Goal: Transaction & Acquisition: Purchase product/service

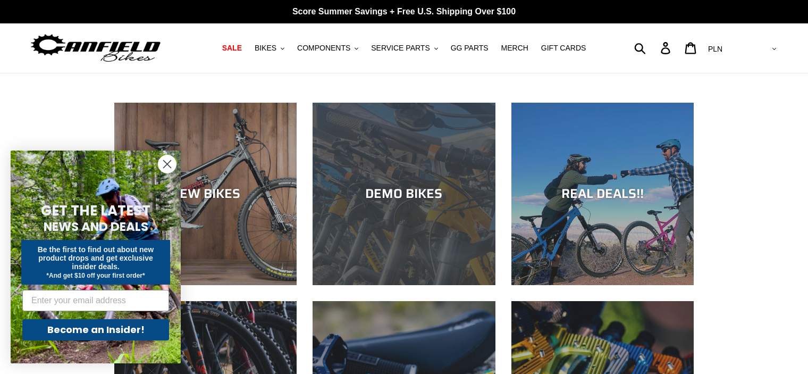
click at [416, 189] on div "DEMO BIKES" at bounding box center [404, 193] width 182 height 15
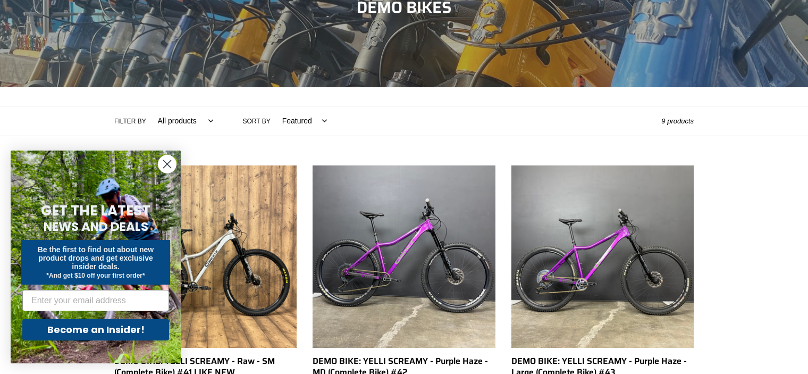
scroll to position [234, 0]
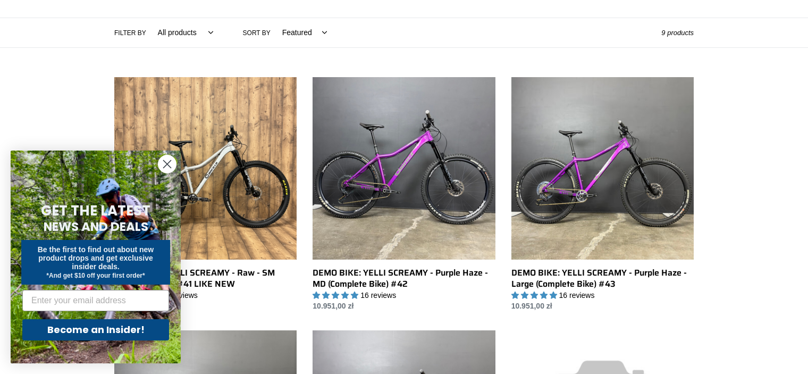
click at [169, 164] on circle "Close dialog" at bounding box center [167, 164] width 18 height 18
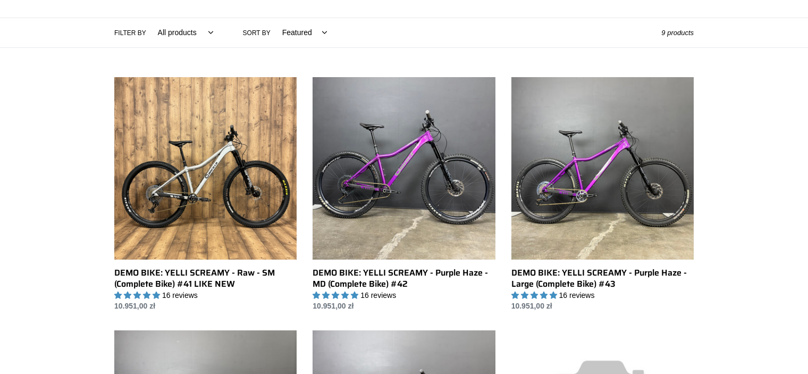
click at [98, 200] on li "DEMO BIKE: YELLI SCREAMY - Raw - SM (Complete Bike) #41 LIKE NEW DEMO BIKE: YEL…" at bounding box center [197, 204] width 198 height 254
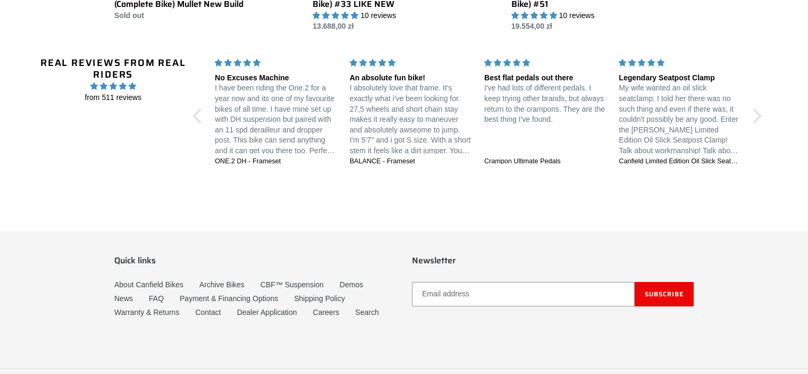
scroll to position [909, 0]
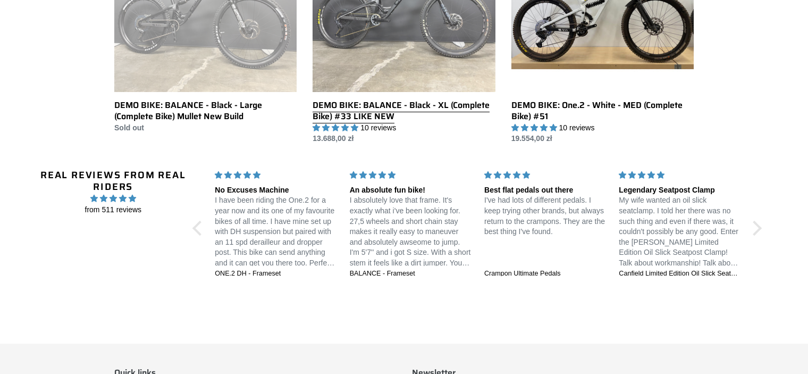
click at [434, 53] on link "DEMO BIKE: BALANCE - Black - XL (Complete Bike) #33 LIKE NEW" at bounding box center [404, 26] width 182 height 235
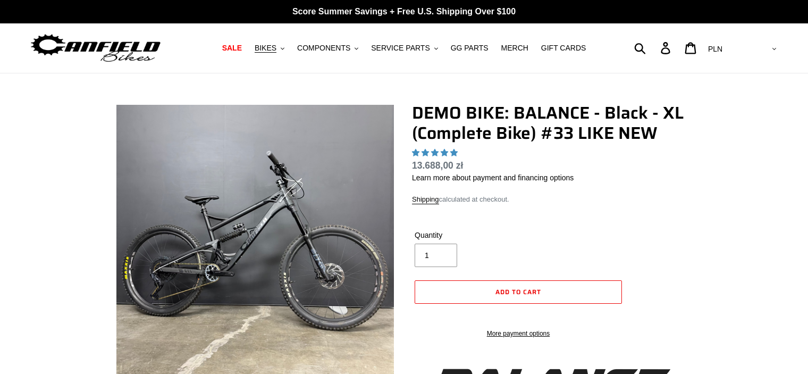
select select "highest-rating"
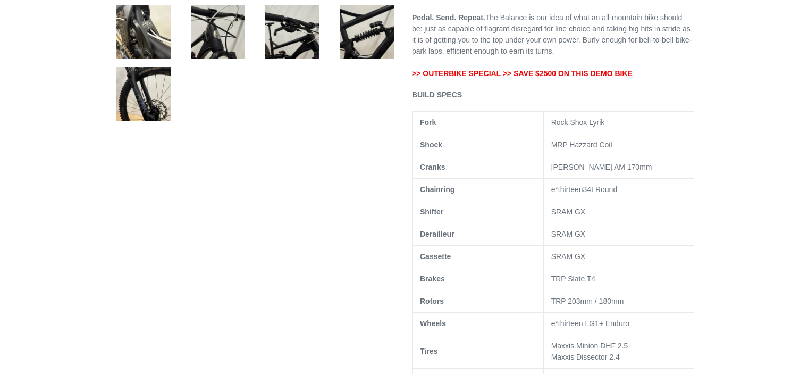
scroll to position [468, 0]
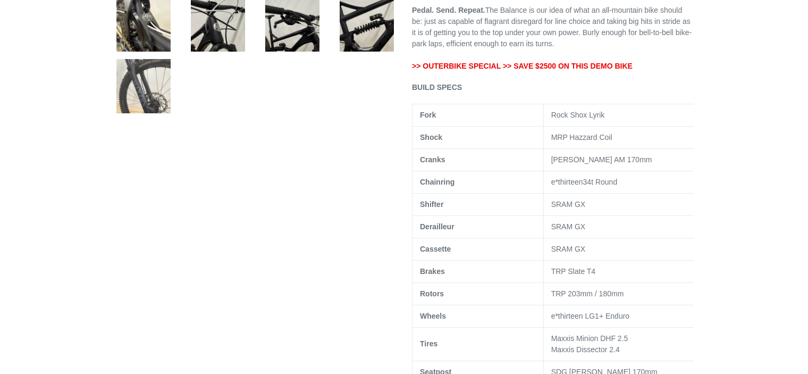
click at [136, 79] on img at bounding box center [143, 86] width 58 height 58
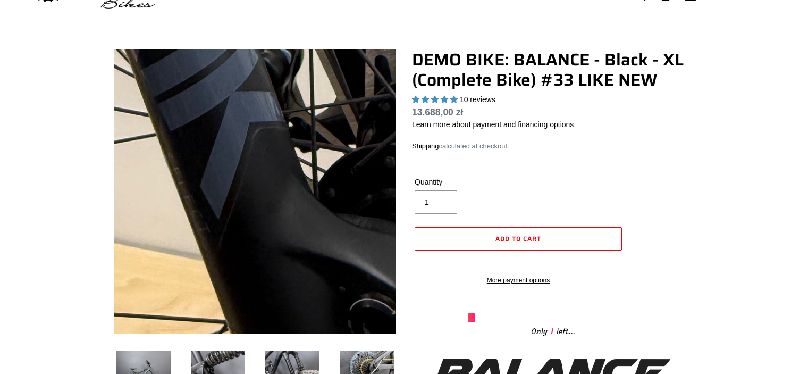
scroll to position [21, 0]
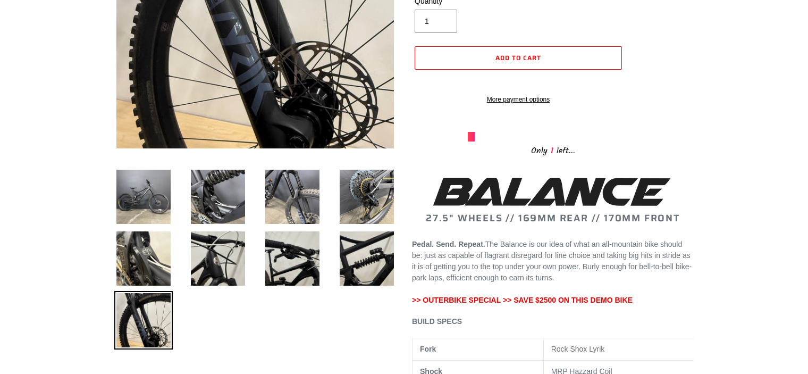
scroll to position [213, 0]
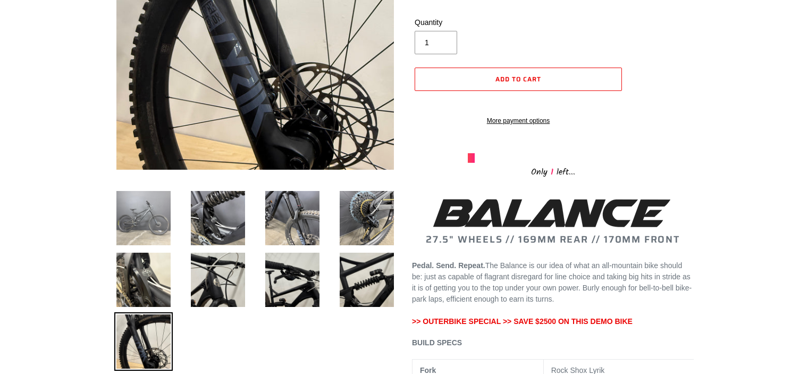
click at [146, 215] on img at bounding box center [143, 218] width 58 height 58
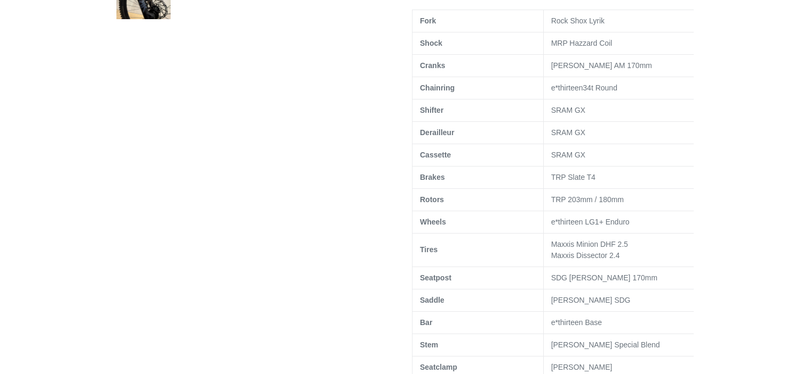
scroll to position [574, 0]
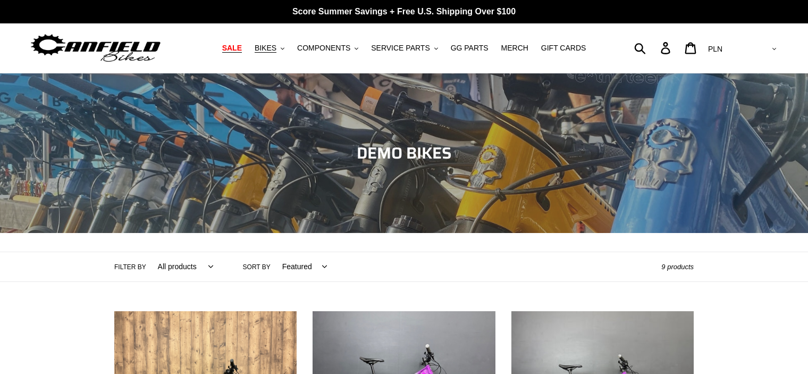
click at [242, 44] on span "SALE" at bounding box center [232, 48] width 20 height 9
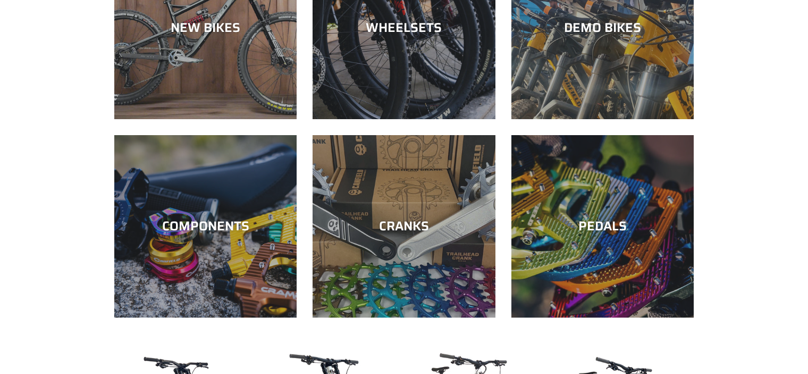
scroll to position [425, 0]
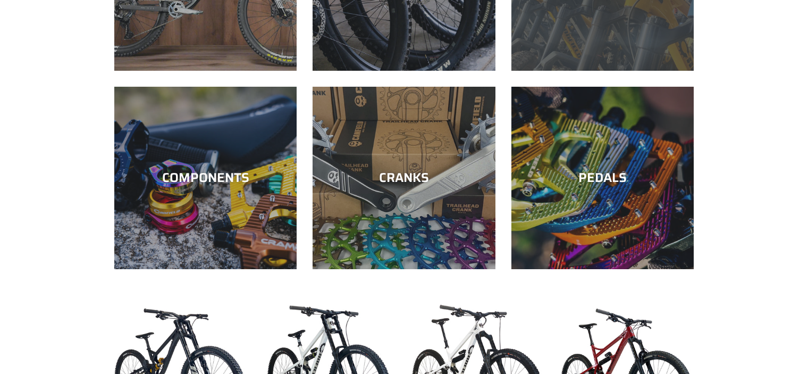
click at [633, 71] on div "DEMO BIKES" at bounding box center [603, 71] width 182 height 0
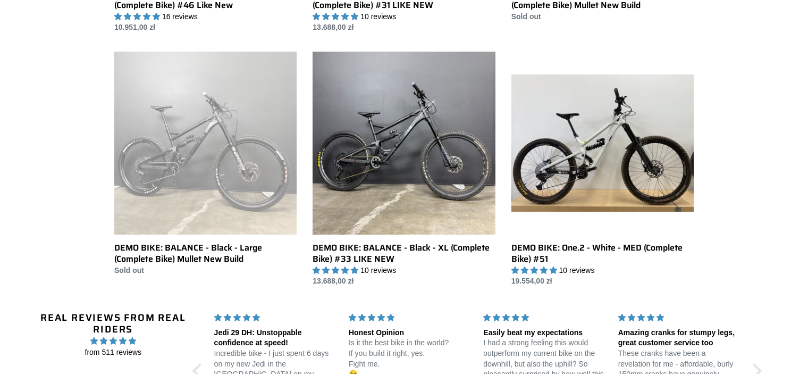
scroll to position [766, 0]
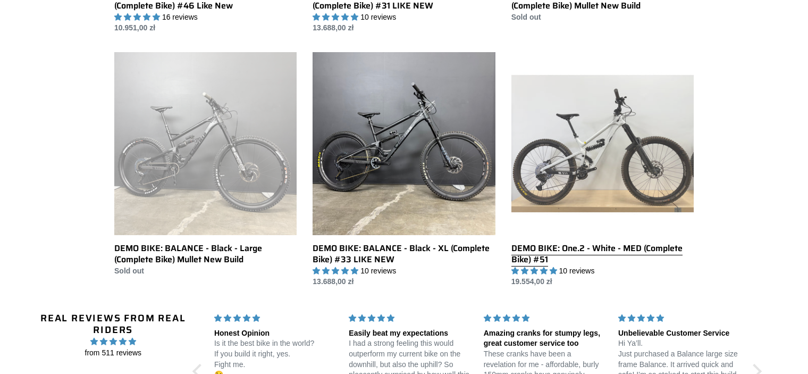
click at [607, 150] on link "DEMO BIKE: One.2 - White - MED (Complete Bike) #51" at bounding box center [603, 169] width 182 height 235
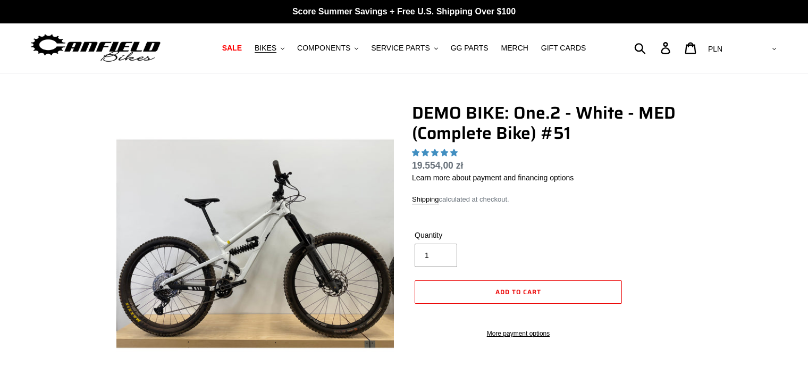
select select "highest-rating"
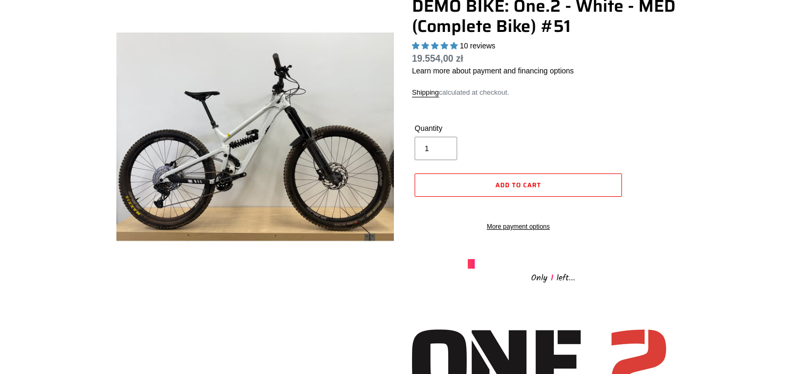
scroll to position [85, 0]
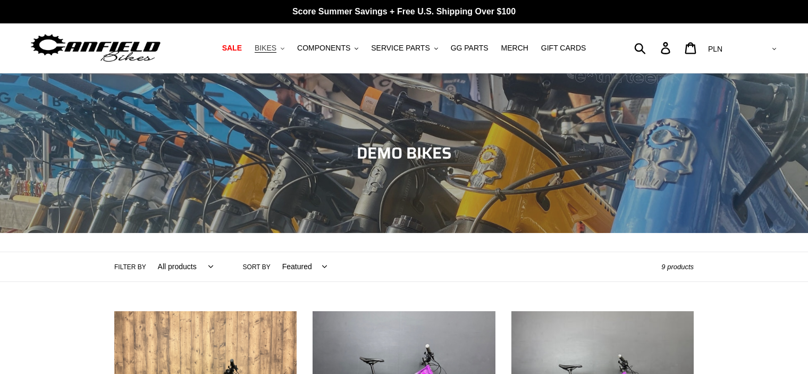
click at [276, 46] on span "BIKES" at bounding box center [266, 48] width 22 height 9
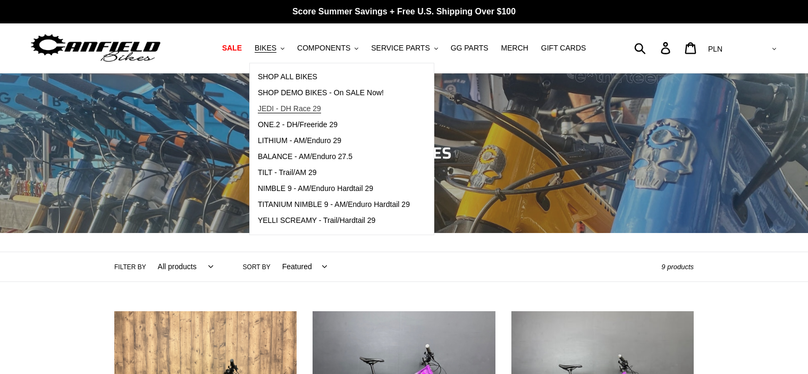
click at [295, 106] on span "JEDI - DH Race 29" at bounding box center [289, 108] width 63 height 9
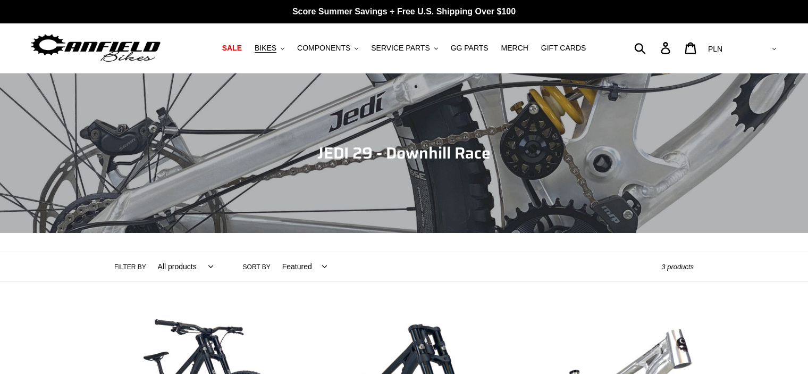
click at [45, 293] on div "Collection: JEDI 29 - Downhill Race Filter by All products 29er BFCM23 BFCM24 D…" at bounding box center [404, 304] width 808 height 462
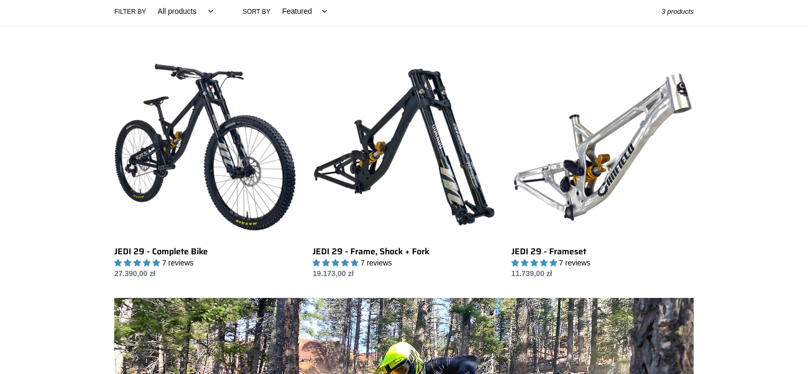
scroll to position [255, 0]
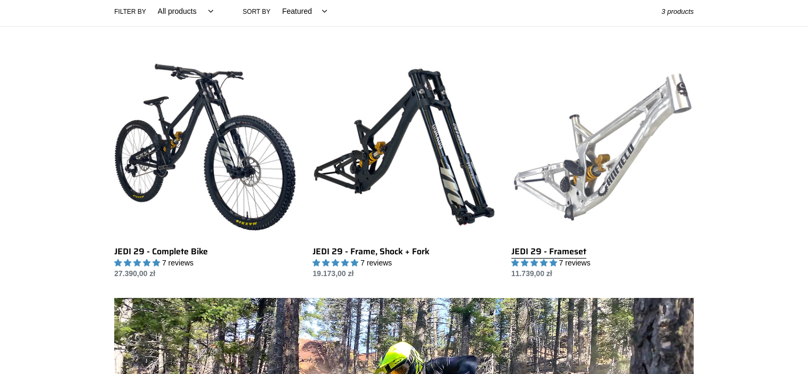
click at [609, 140] on link "JEDI 29 - Frameset" at bounding box center [603, 168] width 182 height 224
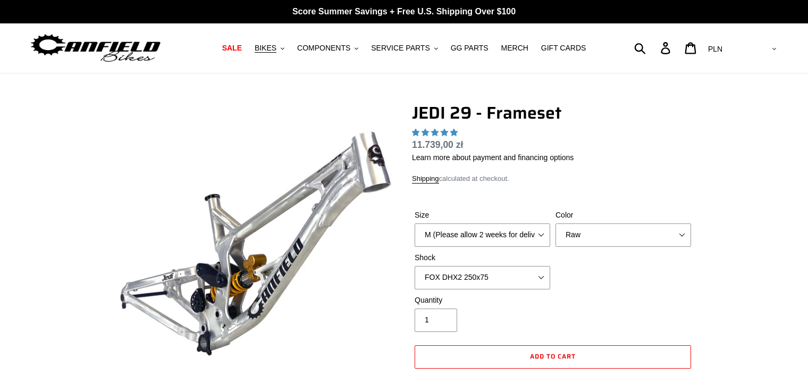
select select "highest-rating"
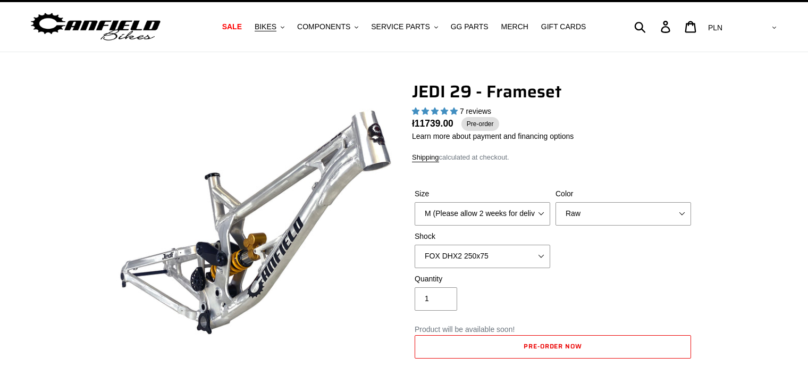
scroll to position [85, 0]
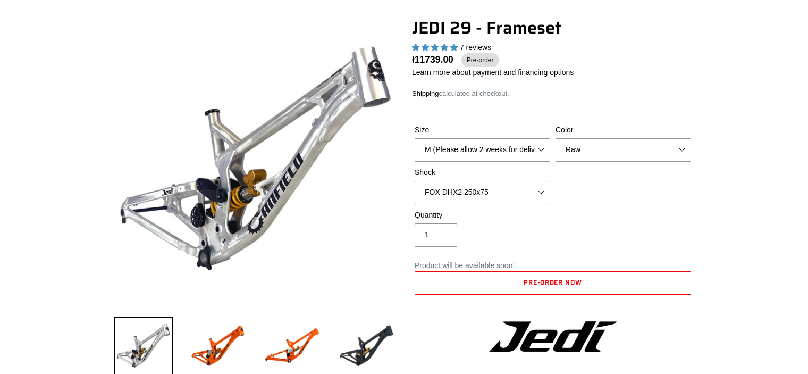
click at [527, 192] on select "No Shock FOX DHX2 250x75 RockShox Vivid Ultimate DH 250x75 EXT e-Storia LOX V3" at bounding box center [483, 192] width 136 height 23
select select "No Shock"
click at [415, 181] on select "No Shock FOX DHX2 250x75 RockShox Vivid Ultimate DH 250x75 EXT e-Storia LOX V3" at bounding box center [483, 192] width 136 height 23
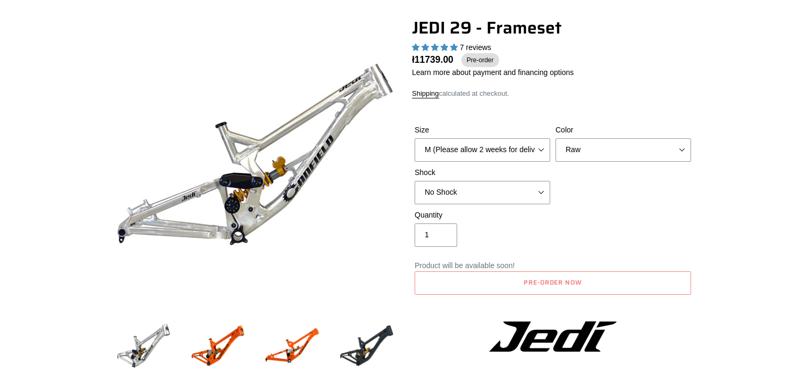
click at [642, 212] on div "Quantity 1" at bounding box center [553, 230] width 282 height 43
click at [540, 150] on select "M (Please allow 2 weeks for delivery) L (Please allow 2 weeks for delivery) XL" at bounding box center [483, 149] width 136 height 23
click at [415, 138] on select "M (Please allow 2 weeks for delivery) L (Please allow 2 weeks for delivery) XL" at bounding box center [483, 149] width 136 height 23
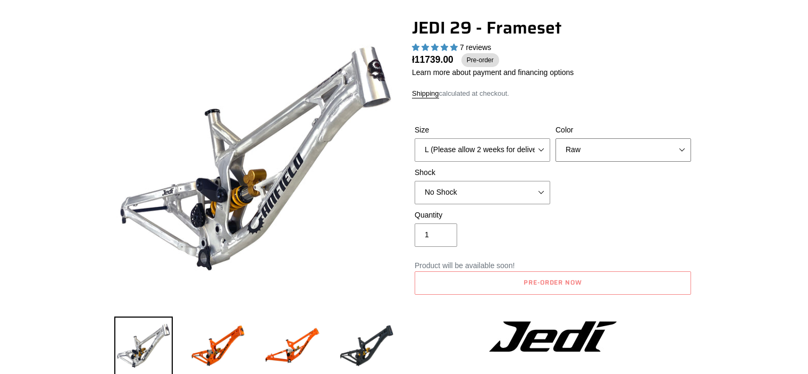
click at [569, 149] on select "Orange Raw Stealth Black" at bounding box center [624, 149] width 136 height 23
click at [504, 143] on select "M (Please allow 2 weeks for delivery) L (Please allow 2 weeks for delivery) XL" at bounding box center [483, 149] width 136 height 23
select select "XL"
click at [415, 138] on select "M (Please allow 2 weeks for delivery) L (Please allow 2 weeks for delivery) XL" at bounding box center [483, 149] width 136 height 23
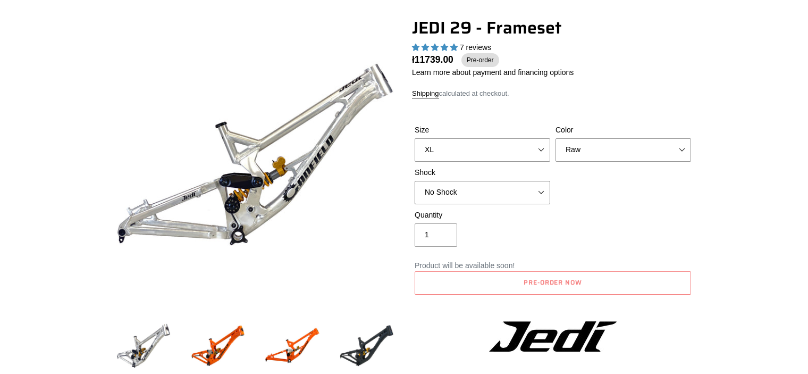
click at [481, 188] on select "No Shock FOX DHX2 250x75 RockShox Vivid Ultimate DH 250x75 EXT e-Storia LOX V3" at bounding box center [483, 192] width 136 height 23
click at [415, 181] on select "No Shock FOX DHX2 250x75 RockShox Vivid Ultimate DH 250x75 EXT e-Storia LOX V3" at bounding box center [483, 192] width 136 height 23
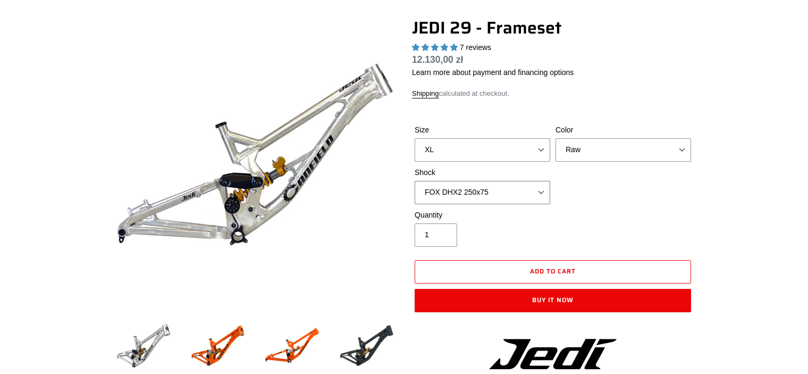
click at [487, 185] on select "No Shock FOX DHX2 250x75 RockShox Vivid Ultimate DH 250x75 EXT e-Storia LOX V3" at bounding box center [483, 192] width 136 height 23
click at [415, 181] on select "No Shock FOX DHX2 250x75 RockShox Vivid Ultimate DH 250x75 EXT e-Storia LOX V3" at bounding box center [483, 192] width 136 height 23
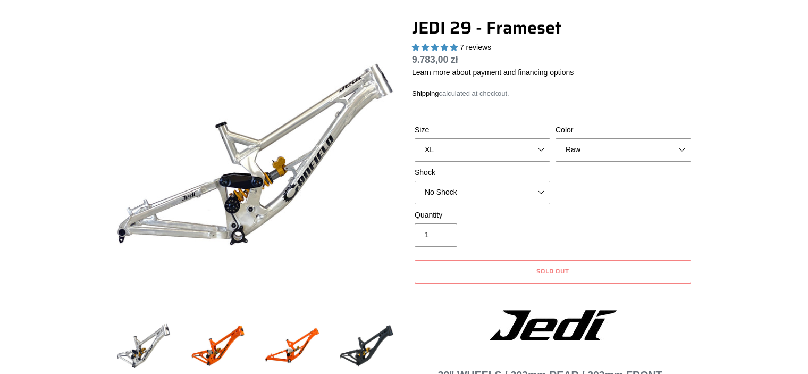
click at [514, 189] on select "No Shock FOX DHX2 250x75 RockShox Vivid Ultimate DH 250x75 EXT e-Storia LOX V3" at bounding box center [483, 192] width 136 height 23
click at [415, 181] on select "No Shock FOX DHX2 250x75 RockShox Vivid Ultimate DH 250x75 EXT e-Storia LOX V3" at bounding box center [483, 192] width 136 height 23
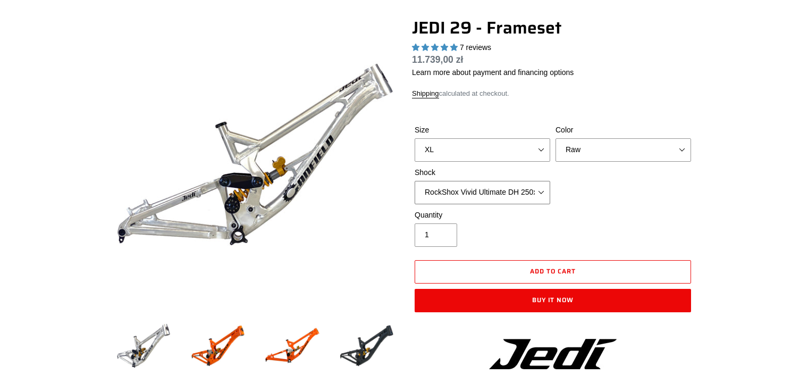
click at [491, 195] on select "No Shock FOX DHX2 250x75 RockShox Vivid Ultimate DH 250x75 EXT e-Storia LOX V3" at bounding box center [483, 192] width 136 height 23
click at [415, 181] on select "No Shock FOX DHX2 250x75 RockShox Vivid Ultimate DH 250x75 EXT e-Storia LOX V3" at bounding box center [483, 192] width 136 height 23
click at [470, 187] on select "No Shock FOX DHX2 250x75 RockShox Vivid Ultimate DH 250x75 EXT e-Storia LOX V3" at bounding box center [483, 192] width 136 height 23
click at [415, 181] on select "No Shock FOX DHX2 250x75 RockShox Vivid Ultimate DH 250x75 EXT e-Storia LOX V3" at bounding box center [483, 192] width 136 height 23
click at [461, 200] on select "No Shock FOX DHX2 250x75 RockShox Vivid Ultimate DH 250x75 EXT e-Storia LOX V3" at bounding box center [483, 192] width 136 height 23
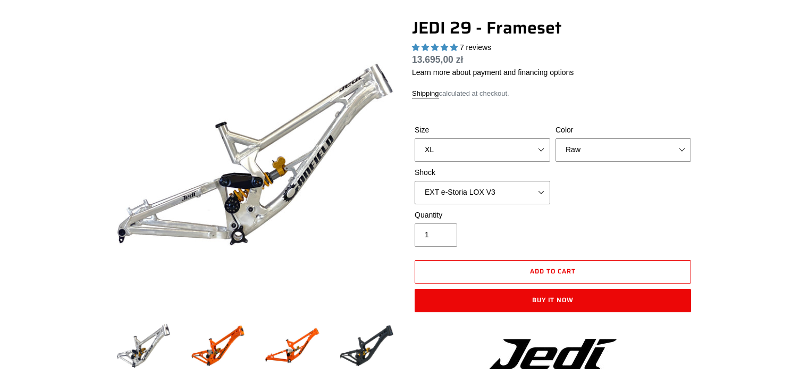
select select "RockShox Vivid Ultimate DH 250x75"
click at [415, 181] on select "No Shock FOX DHX2 250x75 RockShox Vivid Ultimate DH 250x75 EXT e-Storia LOX V3" at bounding box center [483, 192] width 136 height 23
click at [229, 338] on img at bounding box center [218, 345] width 58 height 58
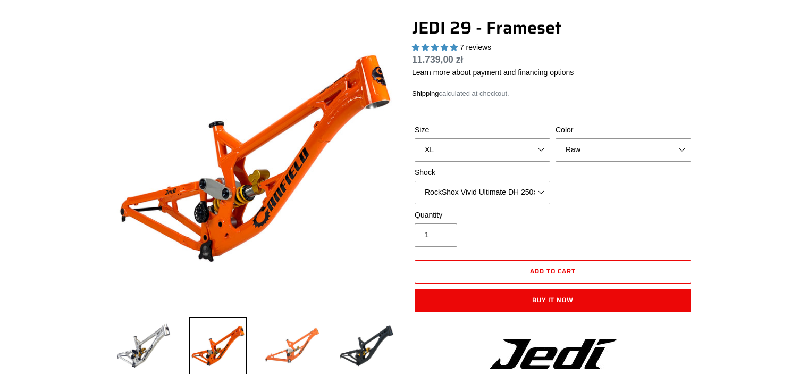
click at [291, 350] on img at bounding box center [292, 345] width 58 height 58
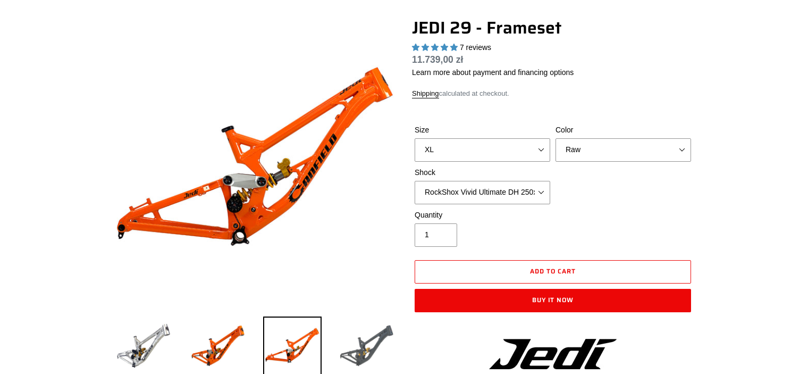
click at [355, 347] on img at bounding box center [367, 345] width 58 height 58
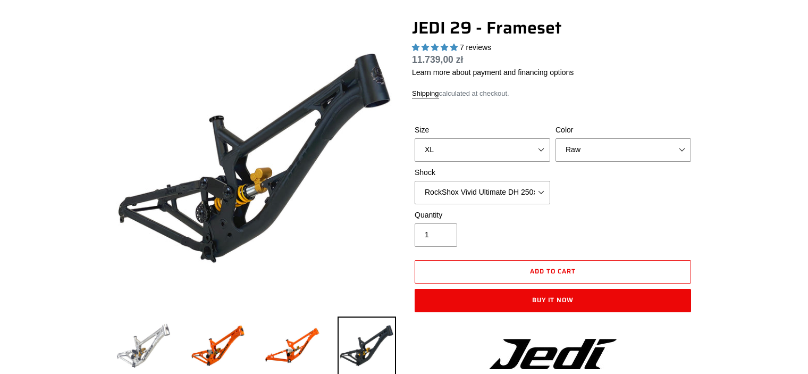
click at [155, 332] on img at bounding box center [143, 345] width 58 height 58
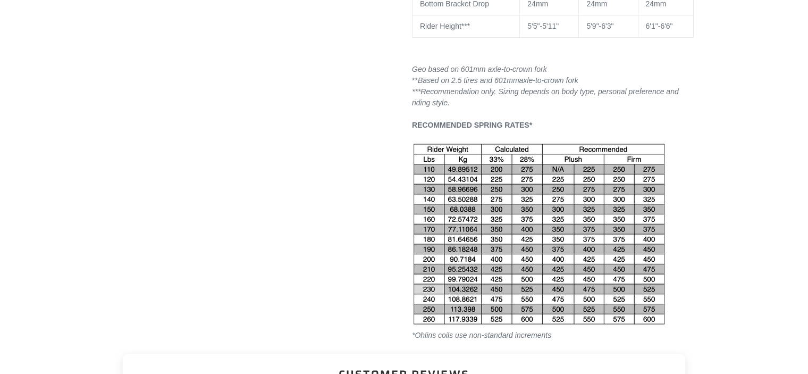
scroll to position [1361, 0]
